Goal: Information Seeking & Learning: Learn about a topic

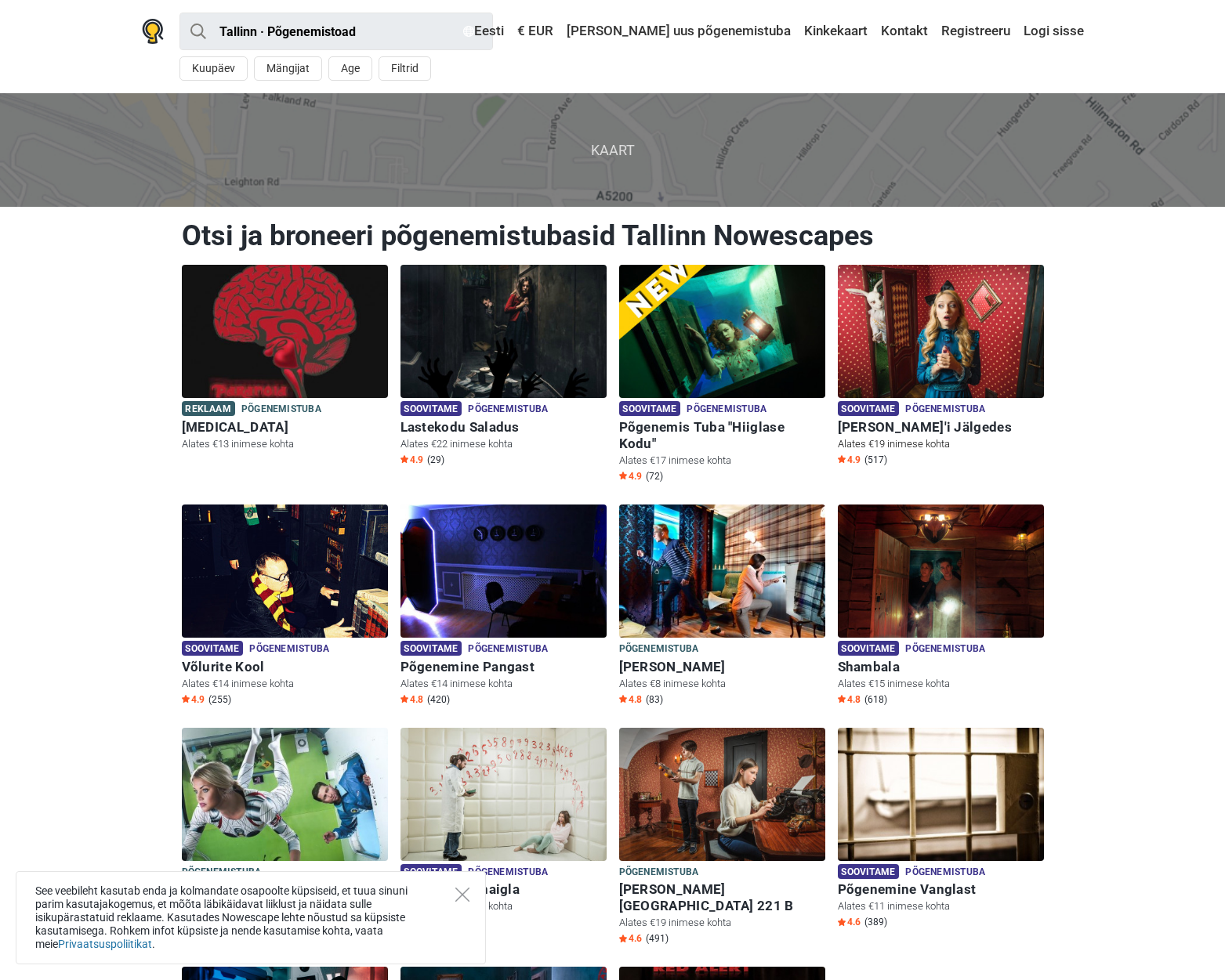
click at [942, 322] on img at bounding box center [940, 331] width 206 height 133
click at [569, 554] on img at bounding box center [503, 570] width 206 height 133
click at [464, 545] on img at bounding box center [503, 570] width 206 height 133
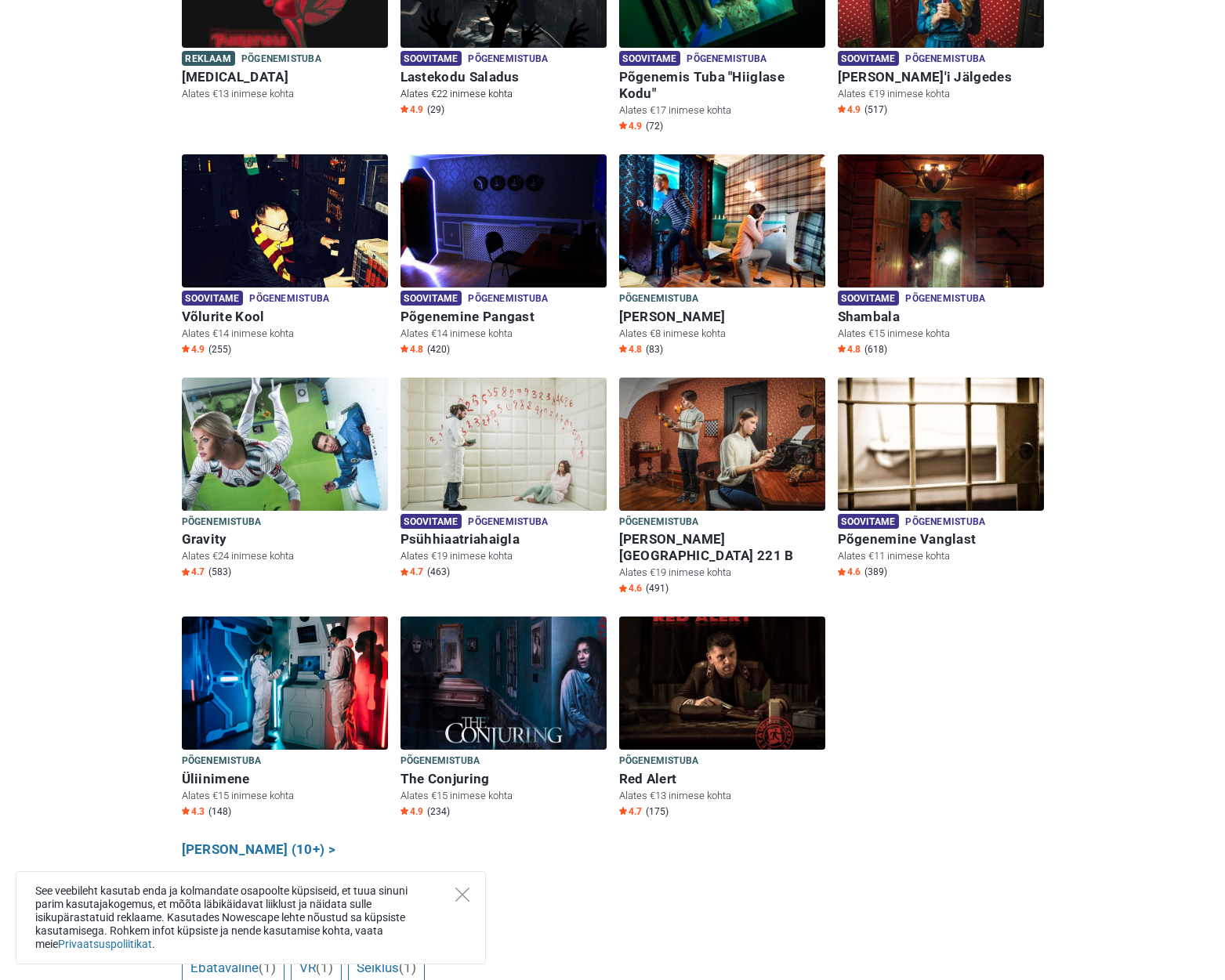
scroll to position [392, 0]
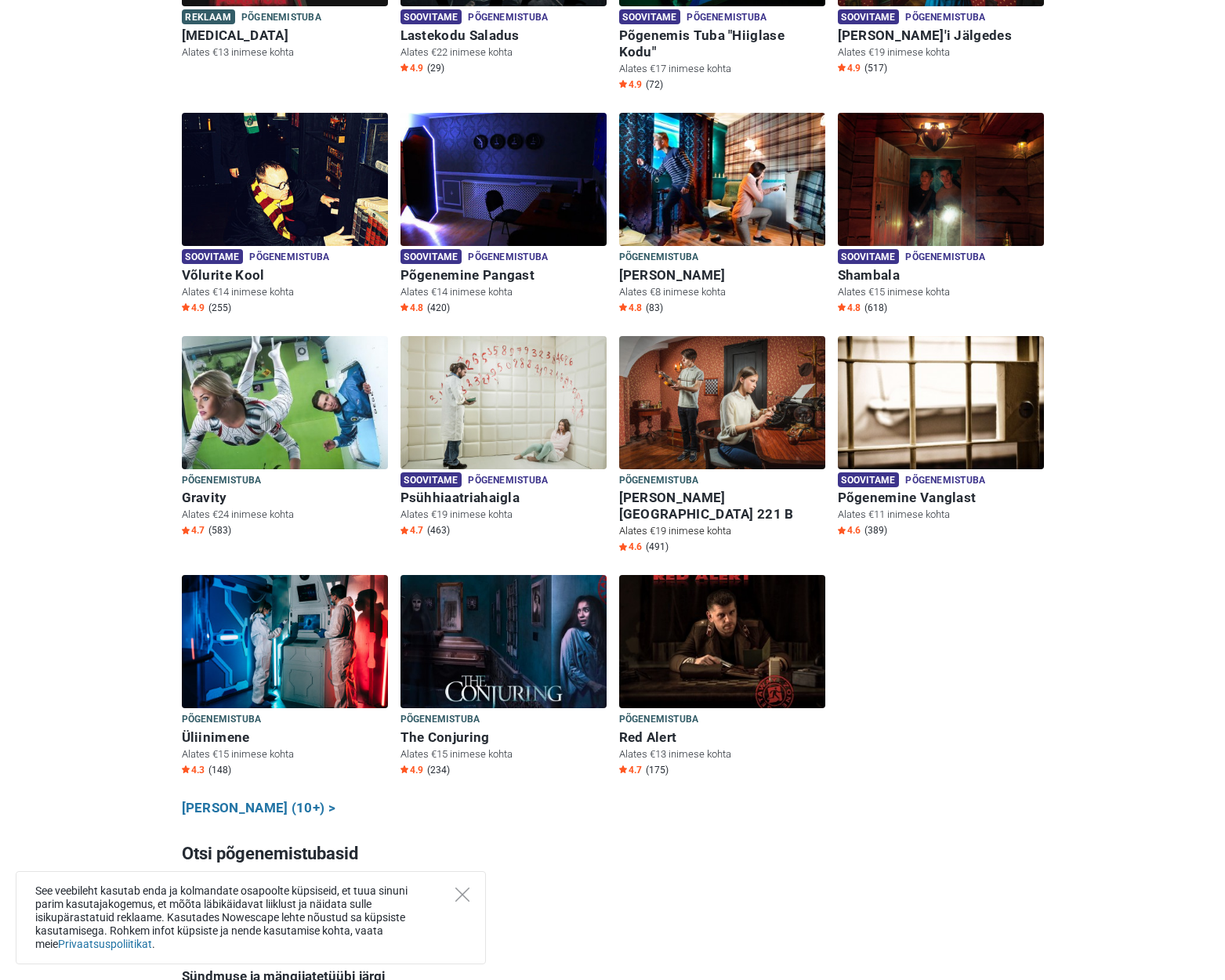
click at [709, 362] on img at bounding box center [722, 402] width 206 height 133
click at [672, 490] on h6 "[PERSON_NAME][GEOGRAPHIC_DATA] 221 B" at bounding box center [722, 506] width 206 height 33
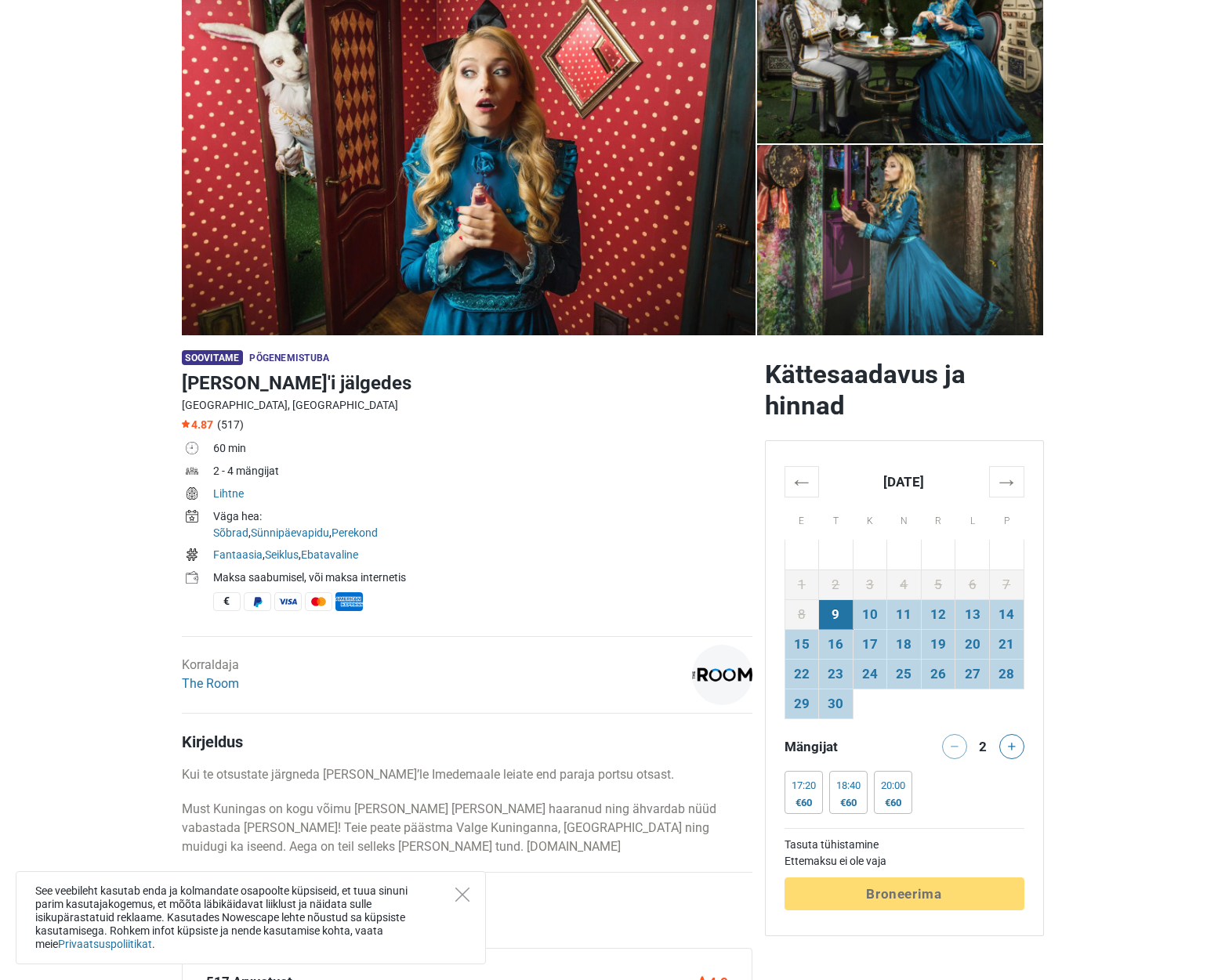
scroll to position [157, 0]
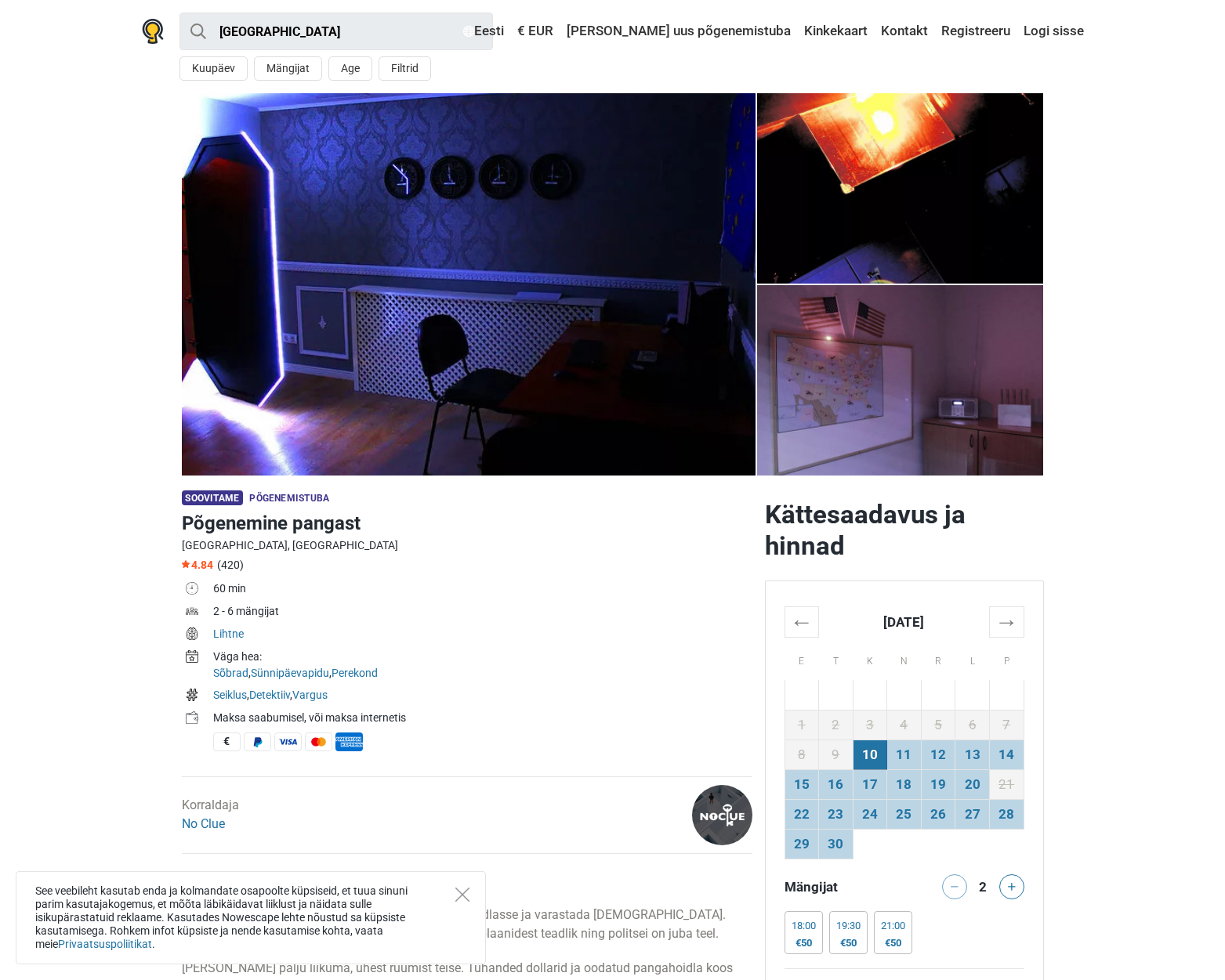
scroll to position [79, 0]
